Goal: Transaction & Acquisition: Book appointment/travel/reservation

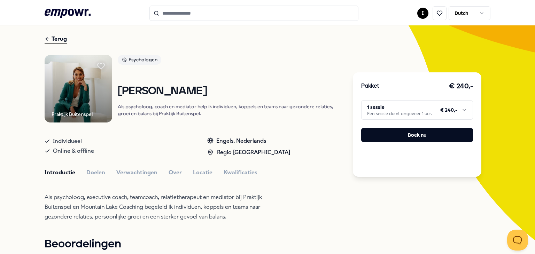
scroll to position [35, 0]
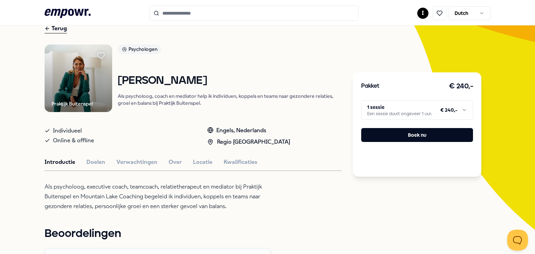
click at [396, 113] on html ".empowr-logo_svg__cls-1{fill:#03032f} I Dutch Alle categorieën Self-care librar…" at bounding box center [267, 127] width 535 height 254
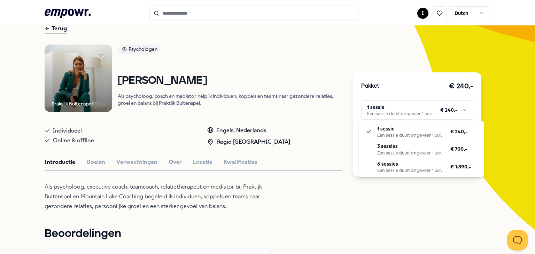
click at [324, 113] on html ".empowr-logo_svg__cls-1{fill:#03032f} I Dutch Alle categorieën Self-care librar…" at bounding box center [267, 127] width 535 height 254
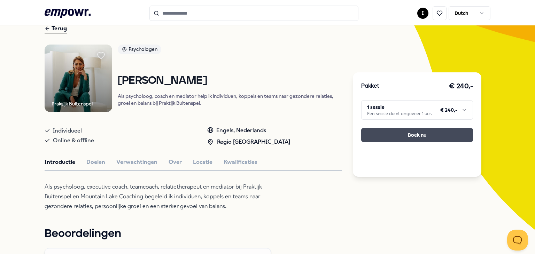
click at [395, 131] on button "Boek nu" at bounding box center [417, 135] width 112 height 14
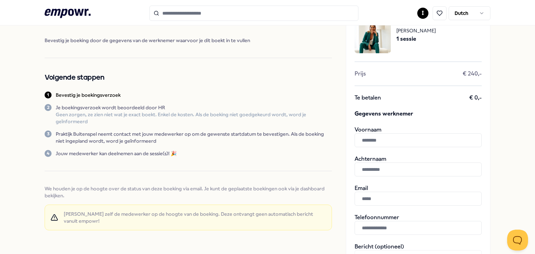
scroll to position [50, 0]
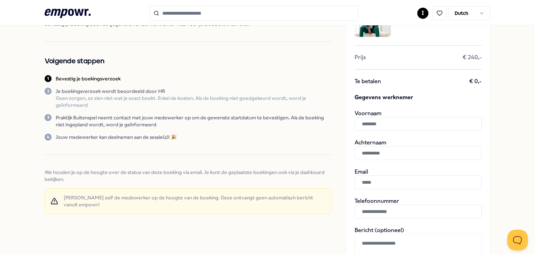
click at [413, 126] on input "text" at bounding box center [417, 124] width 127 height 14
type input "*****"
type input "*******"
type input "**********"
click at [293, 151] on div "Bevestig je boekingsverzoek Bevestig je boeking door de gegevens van de werknem…" at bounding box center [188, 107] width 287 height 230
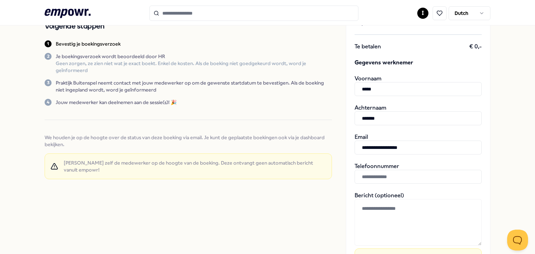
scroll to position [0, 0]
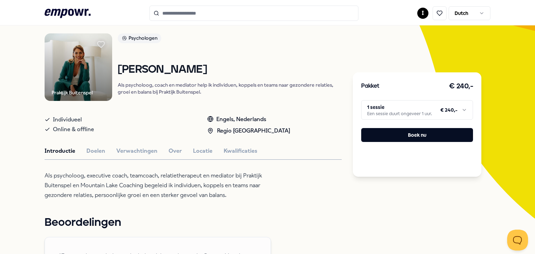
scroll to position [35, 0]
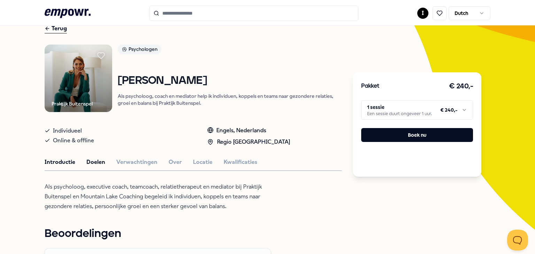
click at [95, 161] on button "Doelen" at bounding box center [95, 162] width 19 height 9
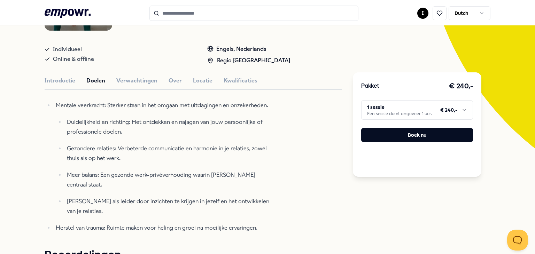
scroll to position [104, 0]
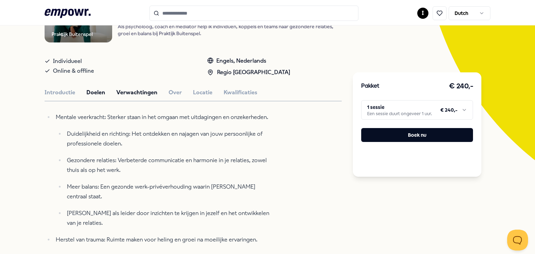
click at [134, 88] on button "Verwachtingen" at bounding box center [136, 92] width 41 height 9
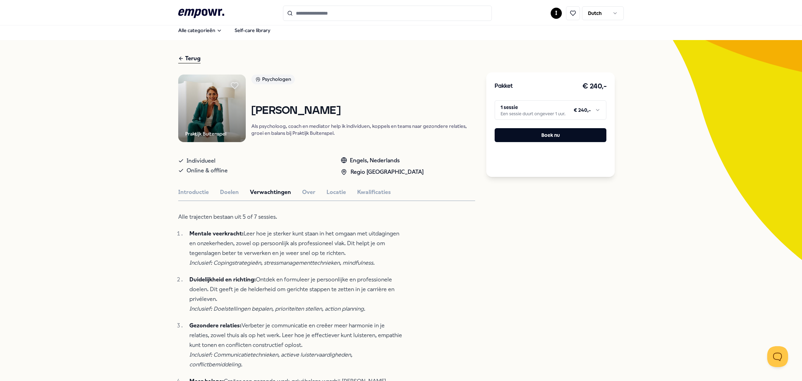
scroll to position [0, 0]
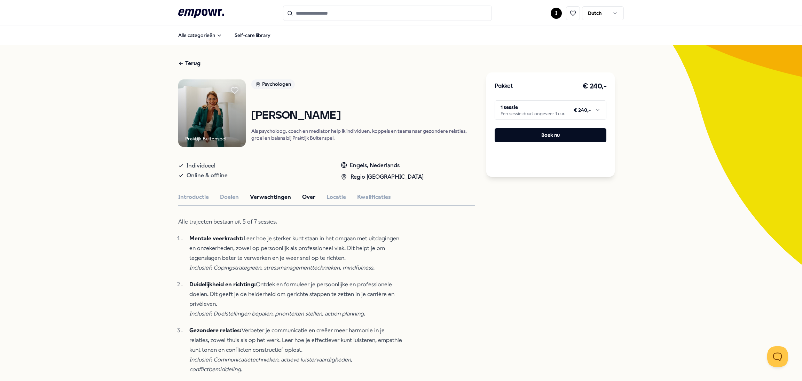
click at [308, 193] on button "Over" at bounding box center [308, 196] width 13 height 9
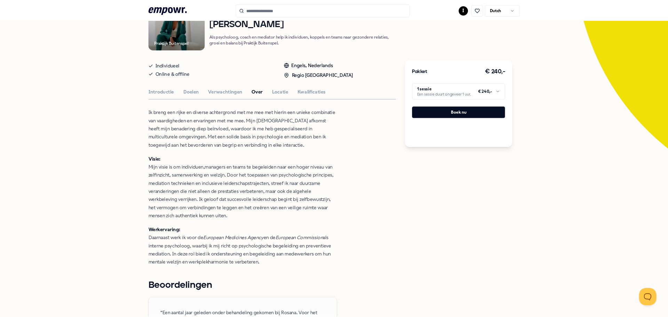
scroll to position [104, 0]
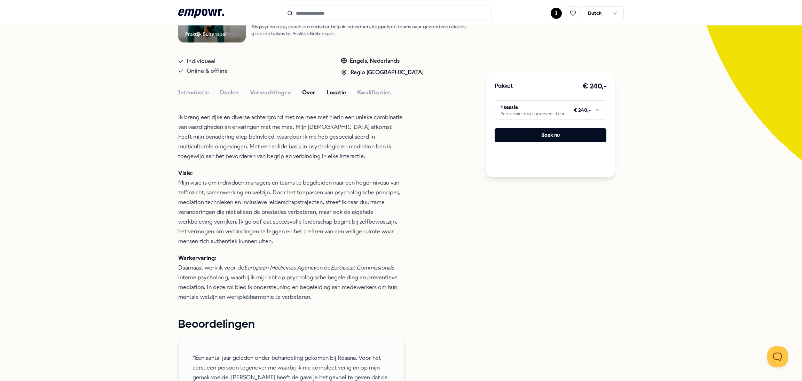
click at [327, 88] on button "Locatie" at bounding box center [336, 92] width 19 height 9
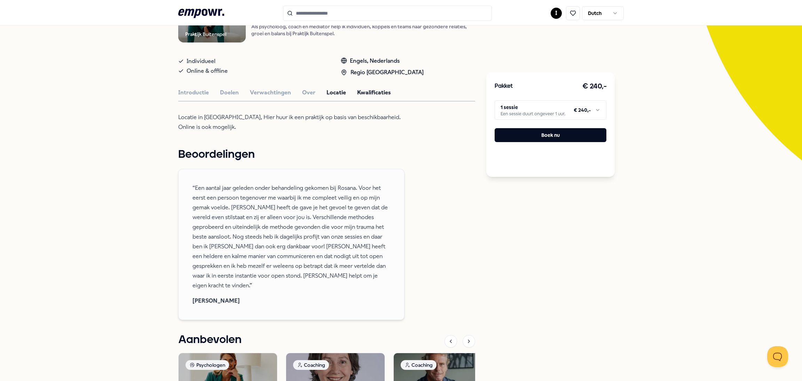
click at [369, 90] on button "Kwalificaties" at bounding box center [374, 92] width 34 height 9
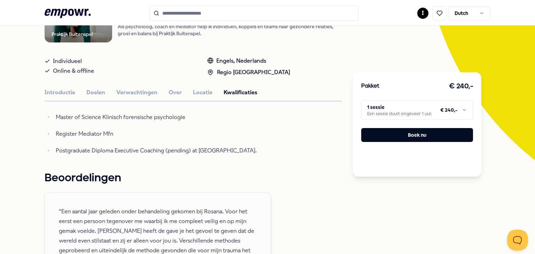
click at [408, 110] on html ".empowr-logo_svg__cls-1{fill:#03032f} I Dutch Alle categorieën Self-care librar…" at bounding box center [267, 127] width 535 height 254
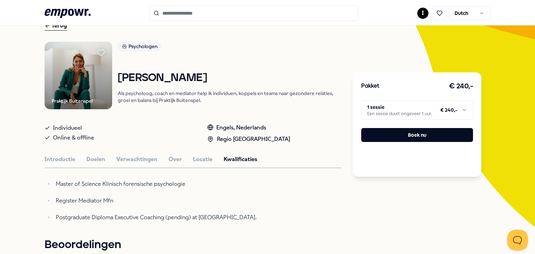
scroll to position [37, 0]
